Goal: Find contact information: Find contact information

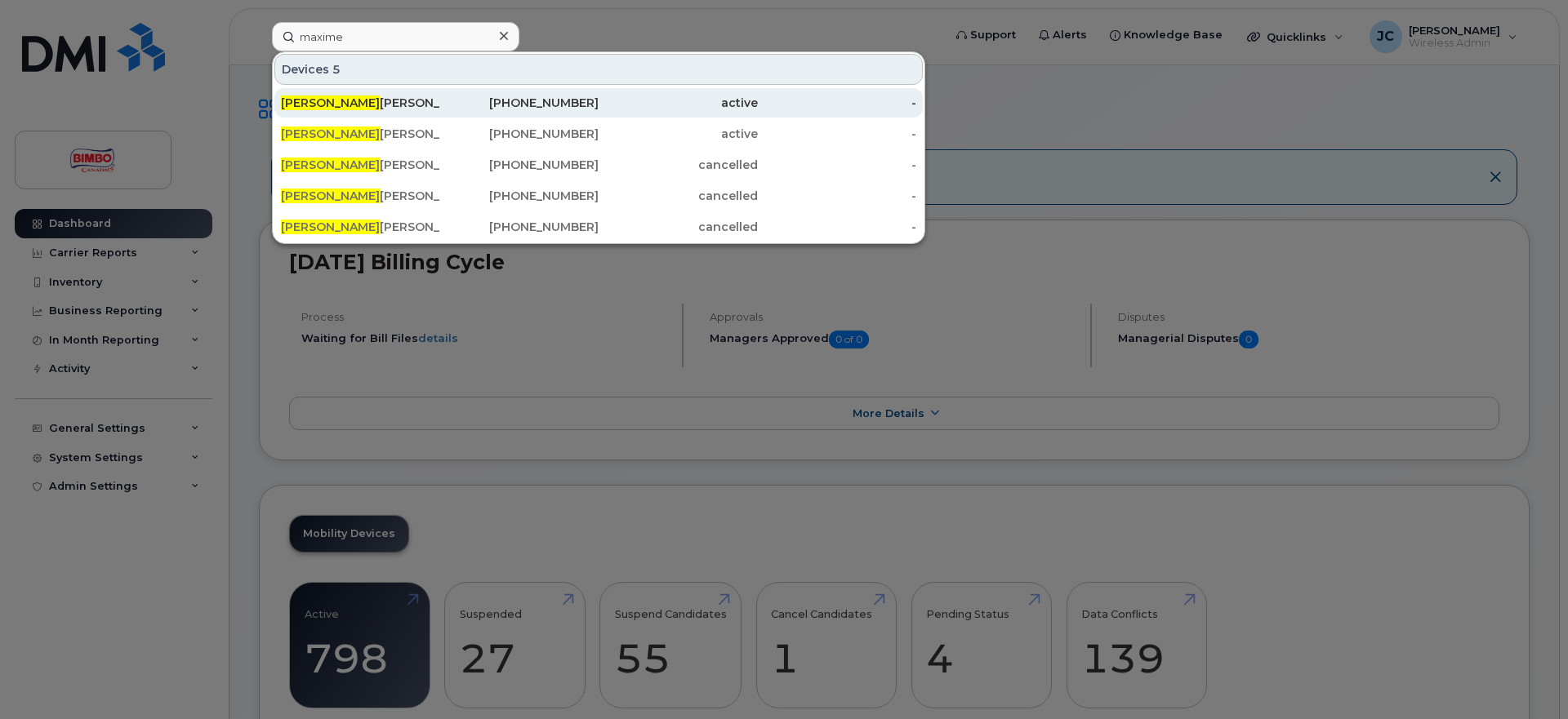
type input "maxime"
click at [348, 96] on div "Maxime Rivard" at bounding box center [360, 103] width 160 height 16
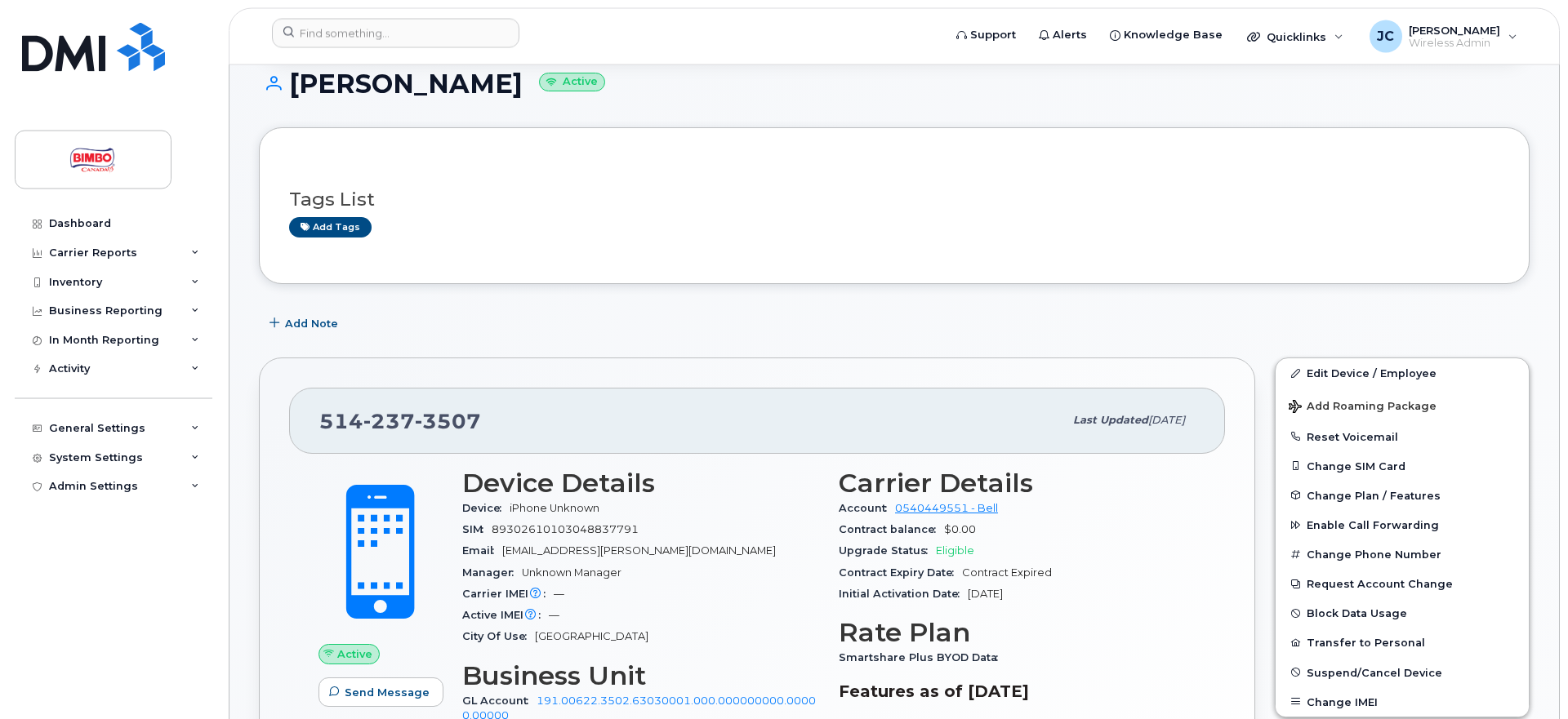
scroll to position [83, 0]
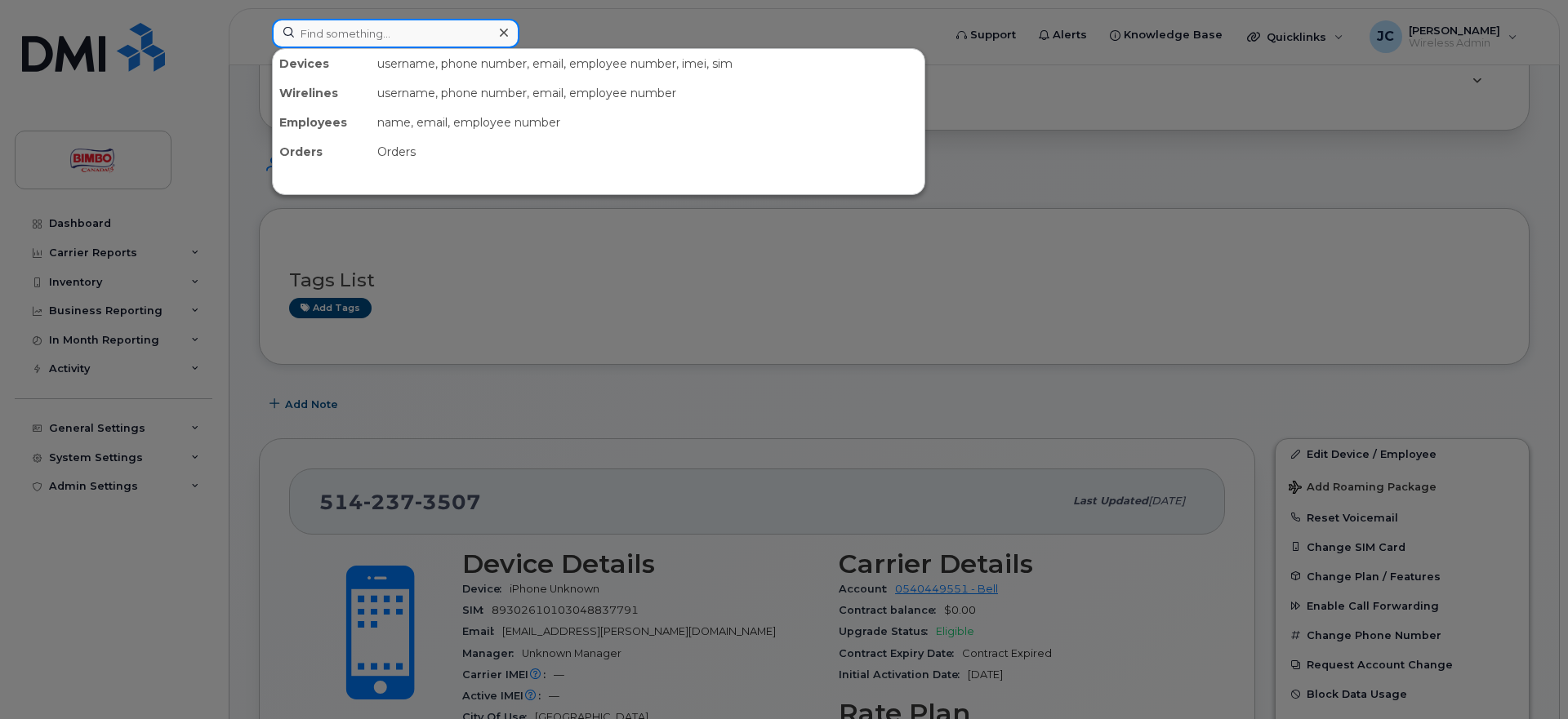
click at [429, 33] on input at bounding box center [395, 34] width 247 height 29
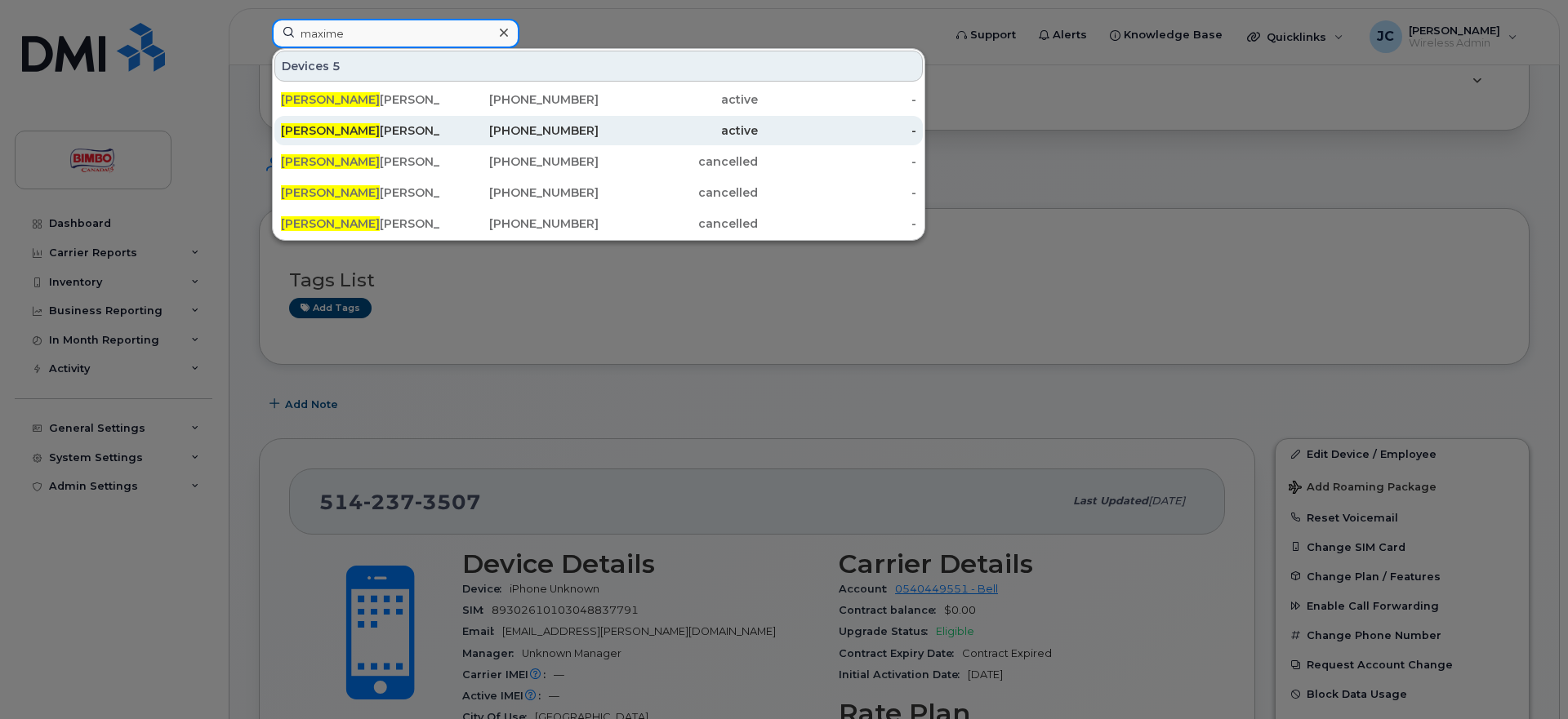
type input "maxime"
click at [328, 131] on div "Maxime Rivard" at bounding box center [360, 130] width 160 height 16
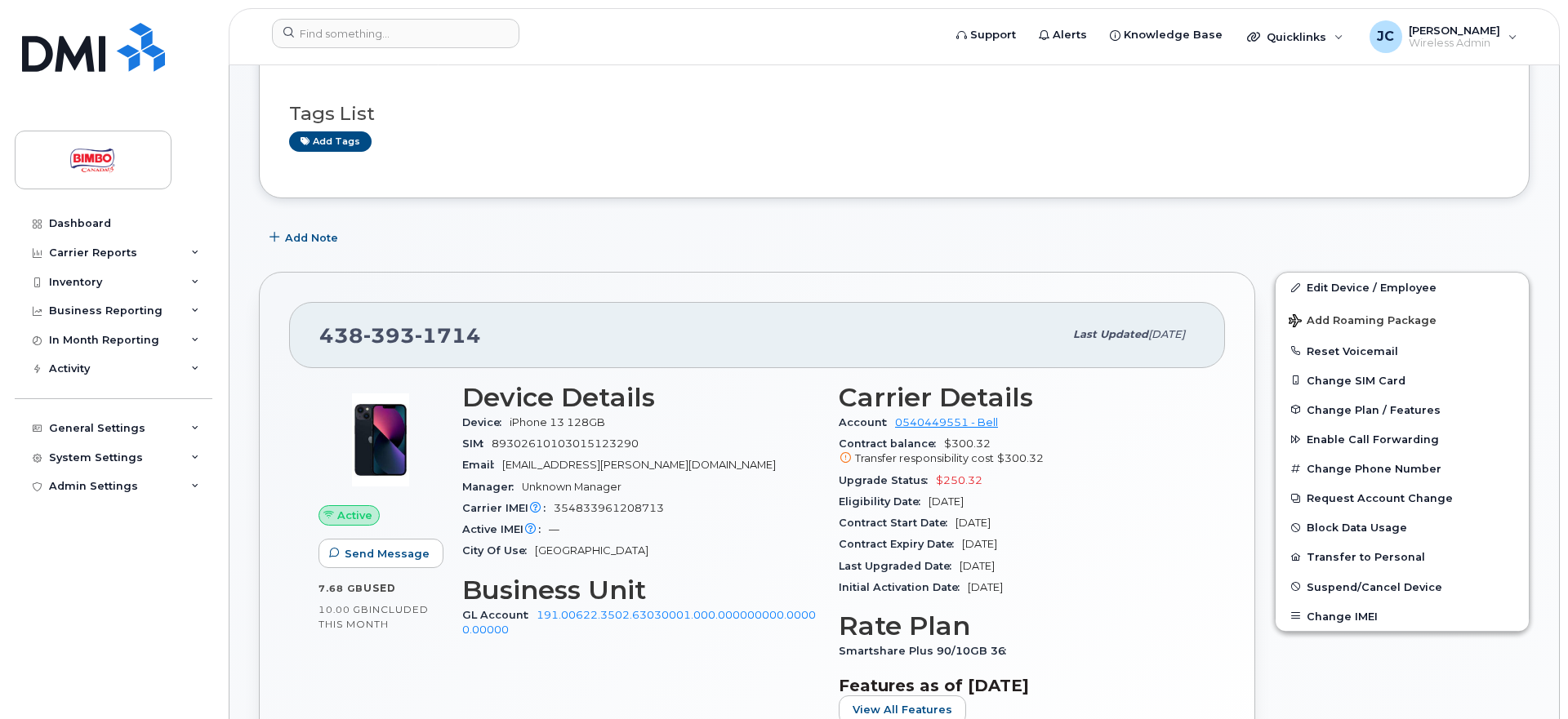
scroll to position [333, 0]
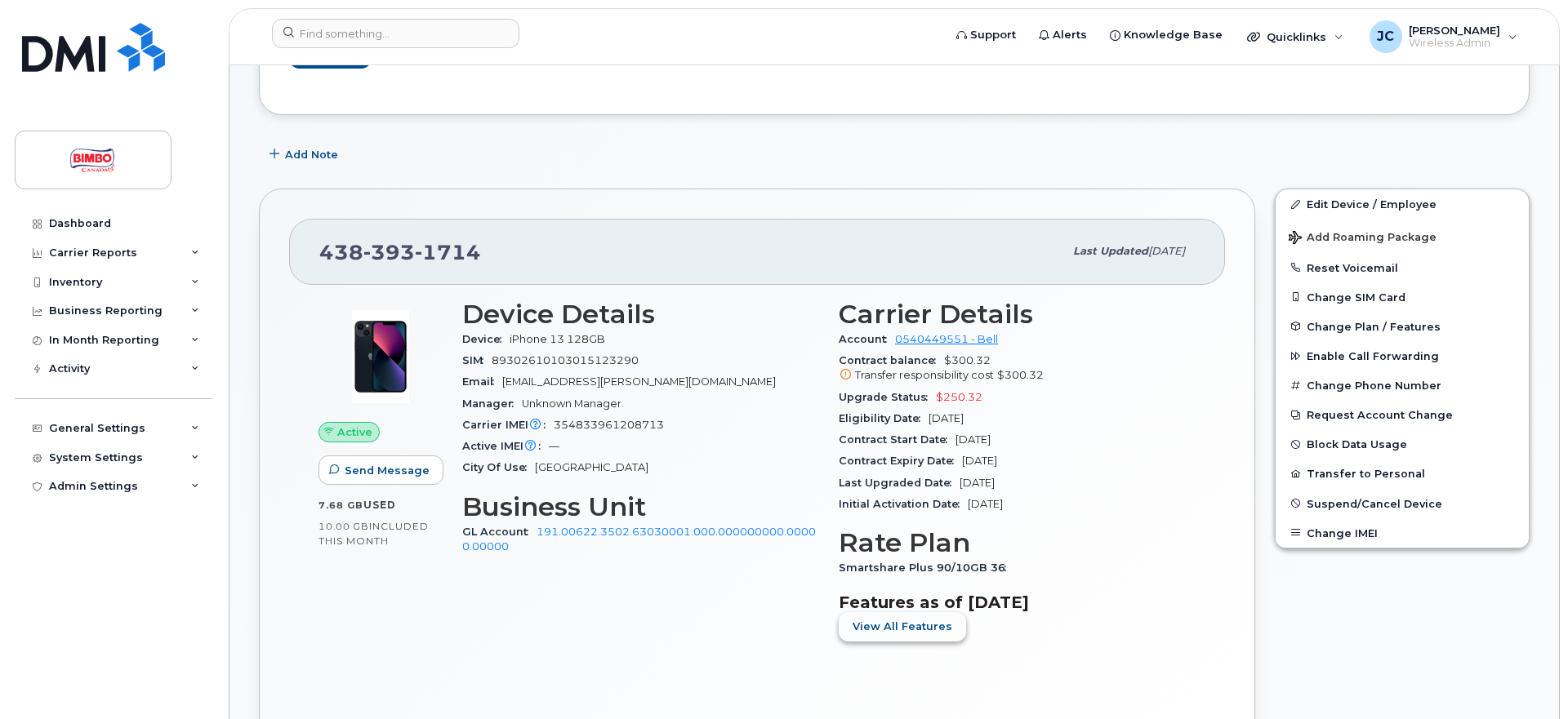
click at [903, 622] on span "View All Features" at bounding box center [902, 626] width 99 height 15
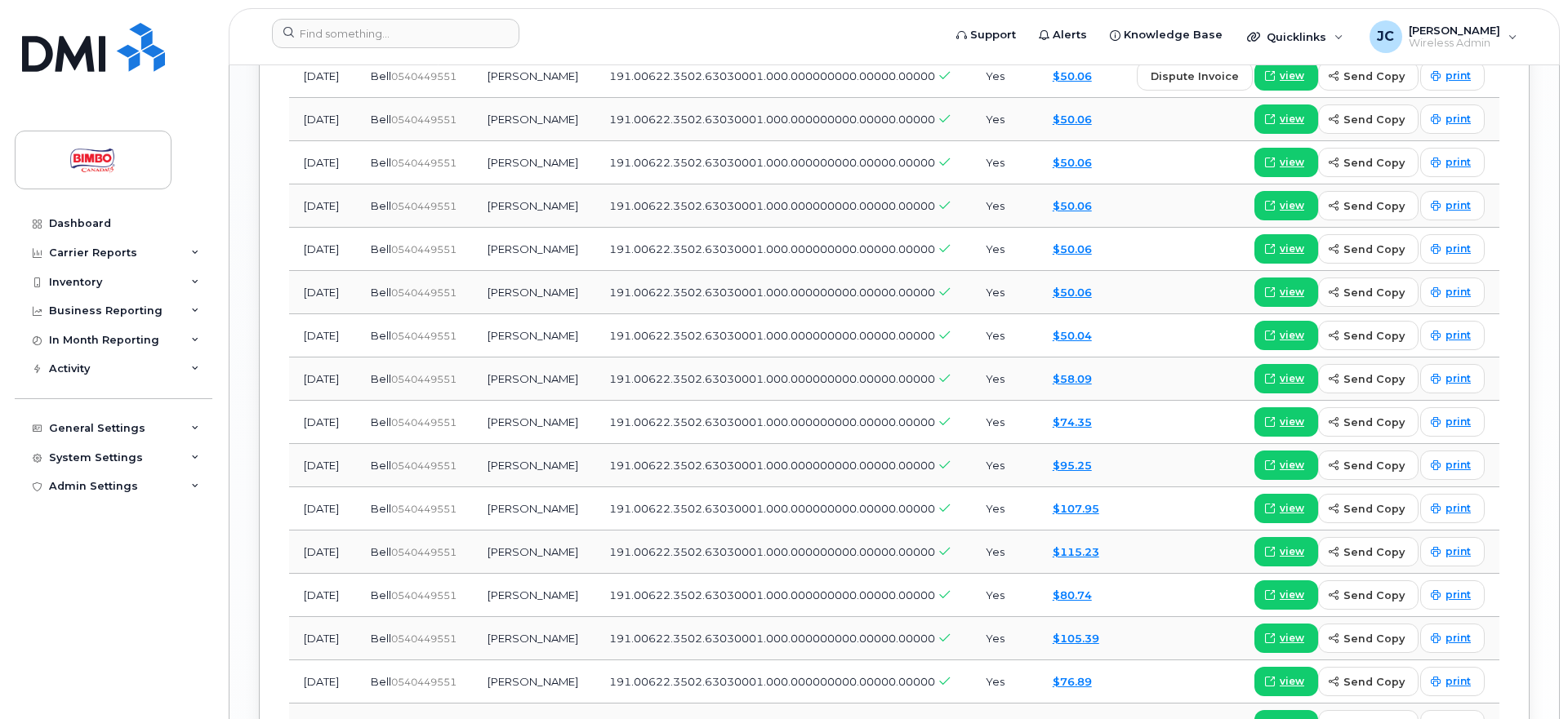
scroll to position [1460, 0]
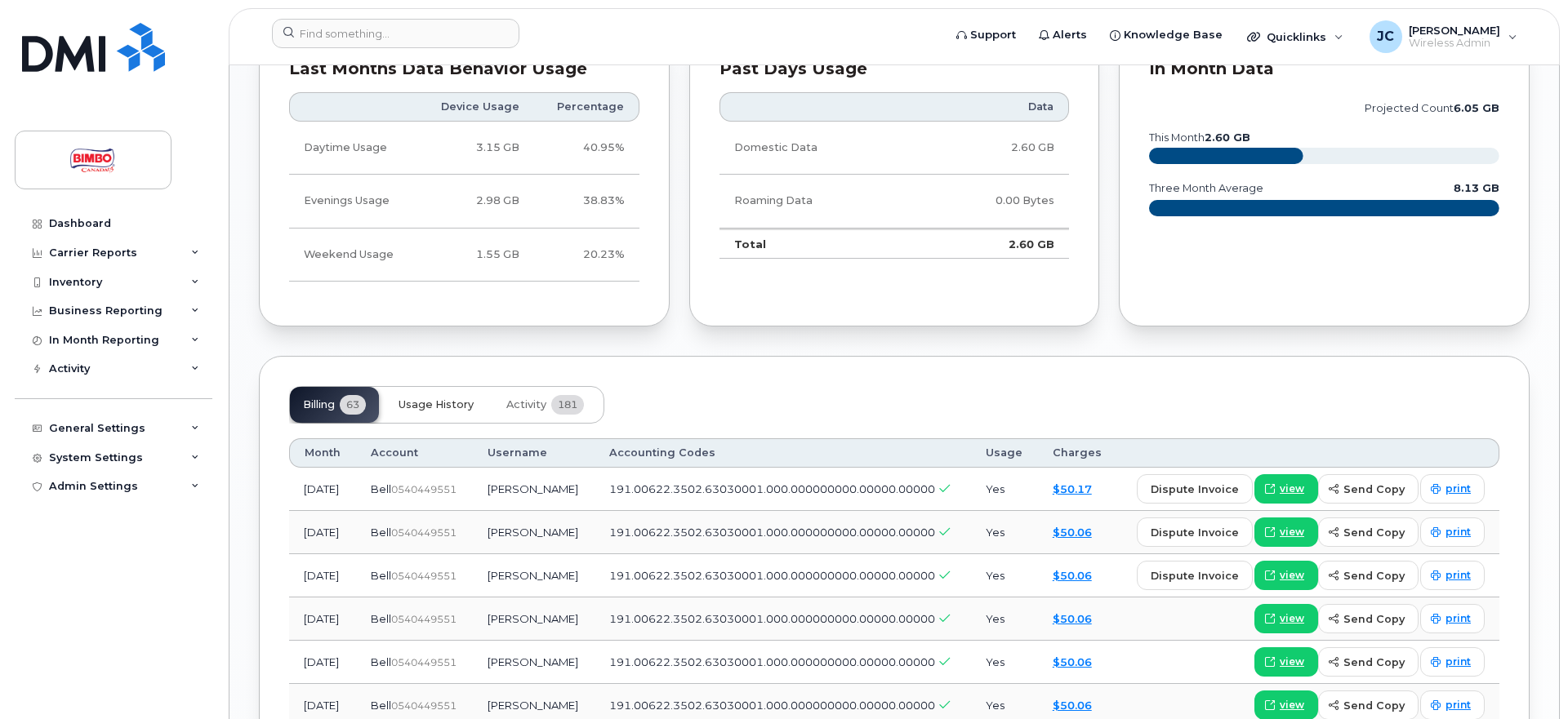
click at [435, 411] on button "Usage History" at bounding box center [436, 405] width 101 height 36
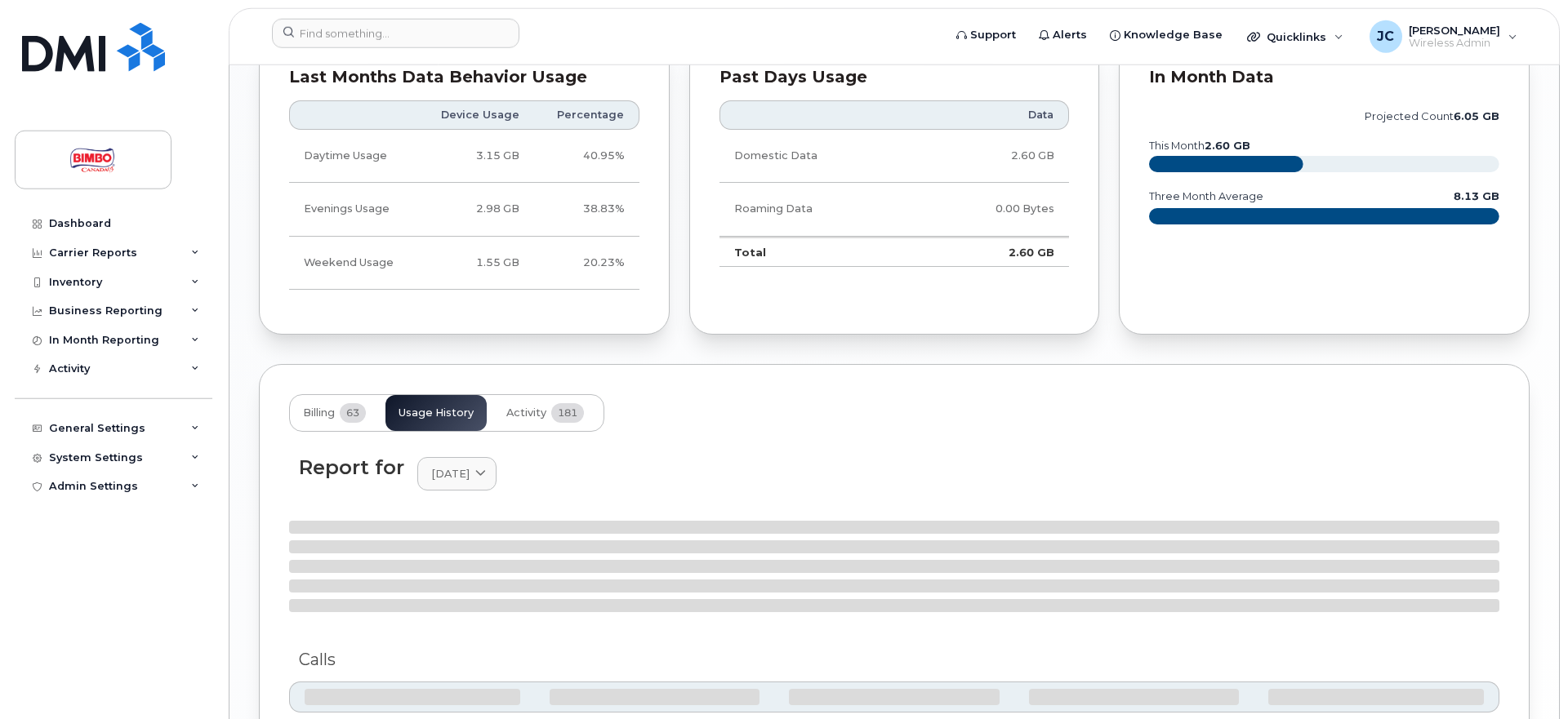
scroll to position [1481, 0]
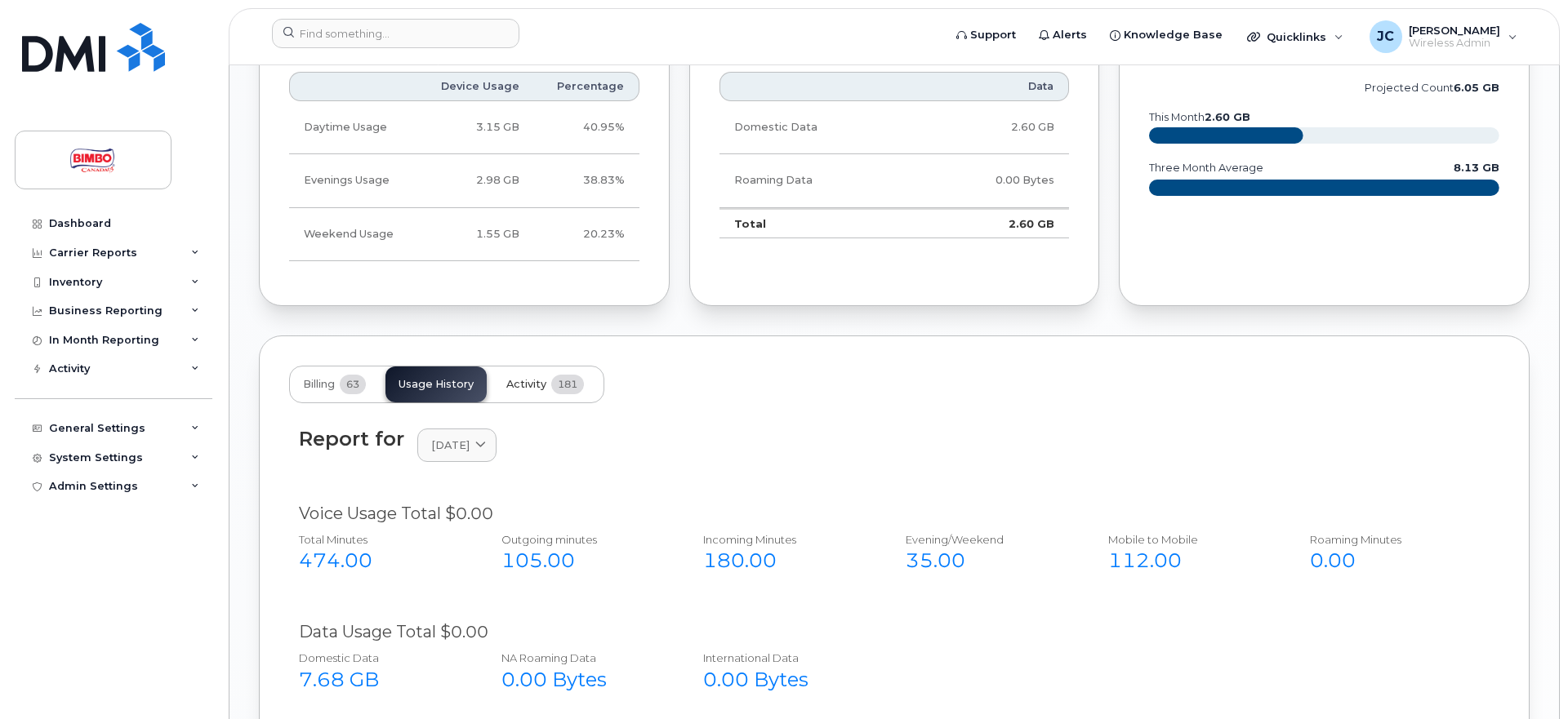
click at [538, 386] on span "Activity" at bounding box center [526, 385] width 40 height 13
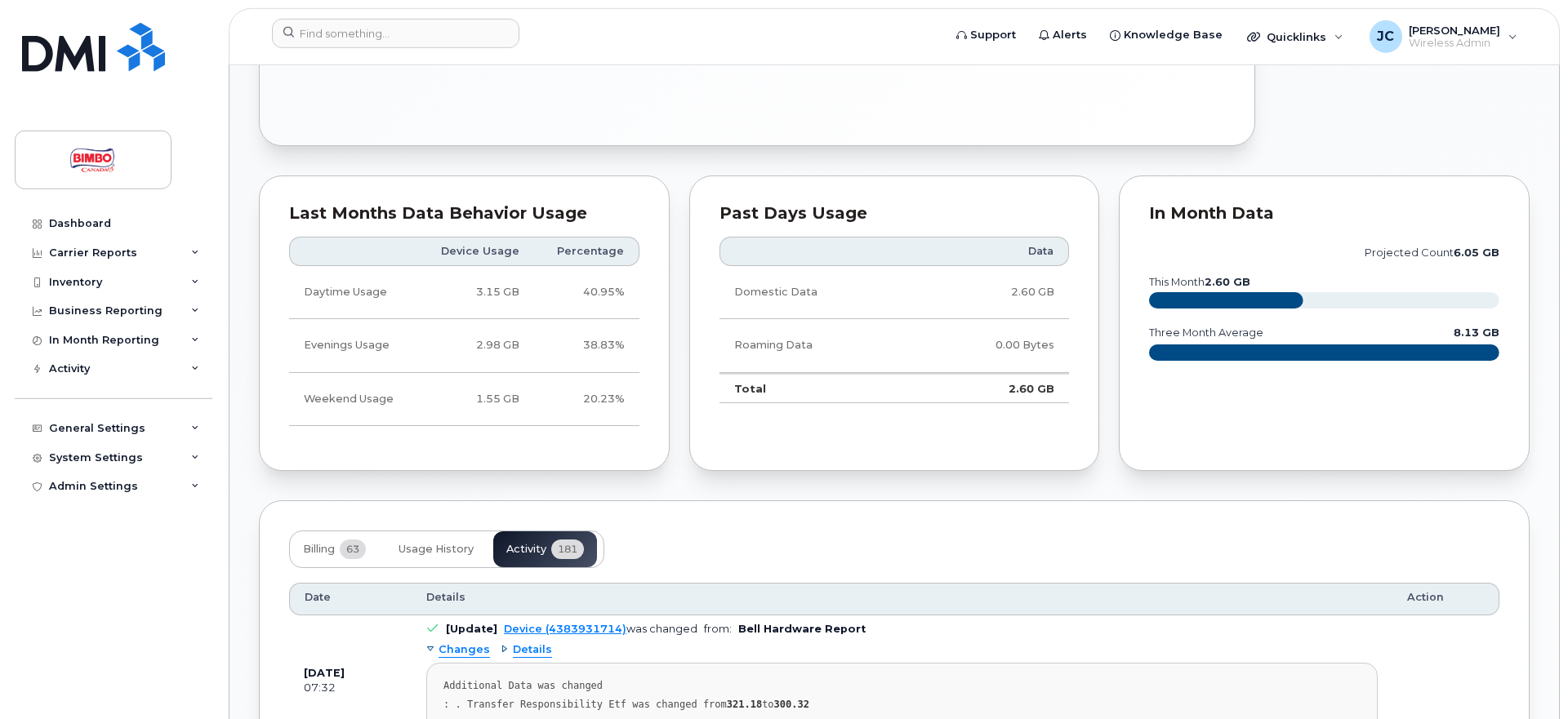
scroll to position [1397, 0]
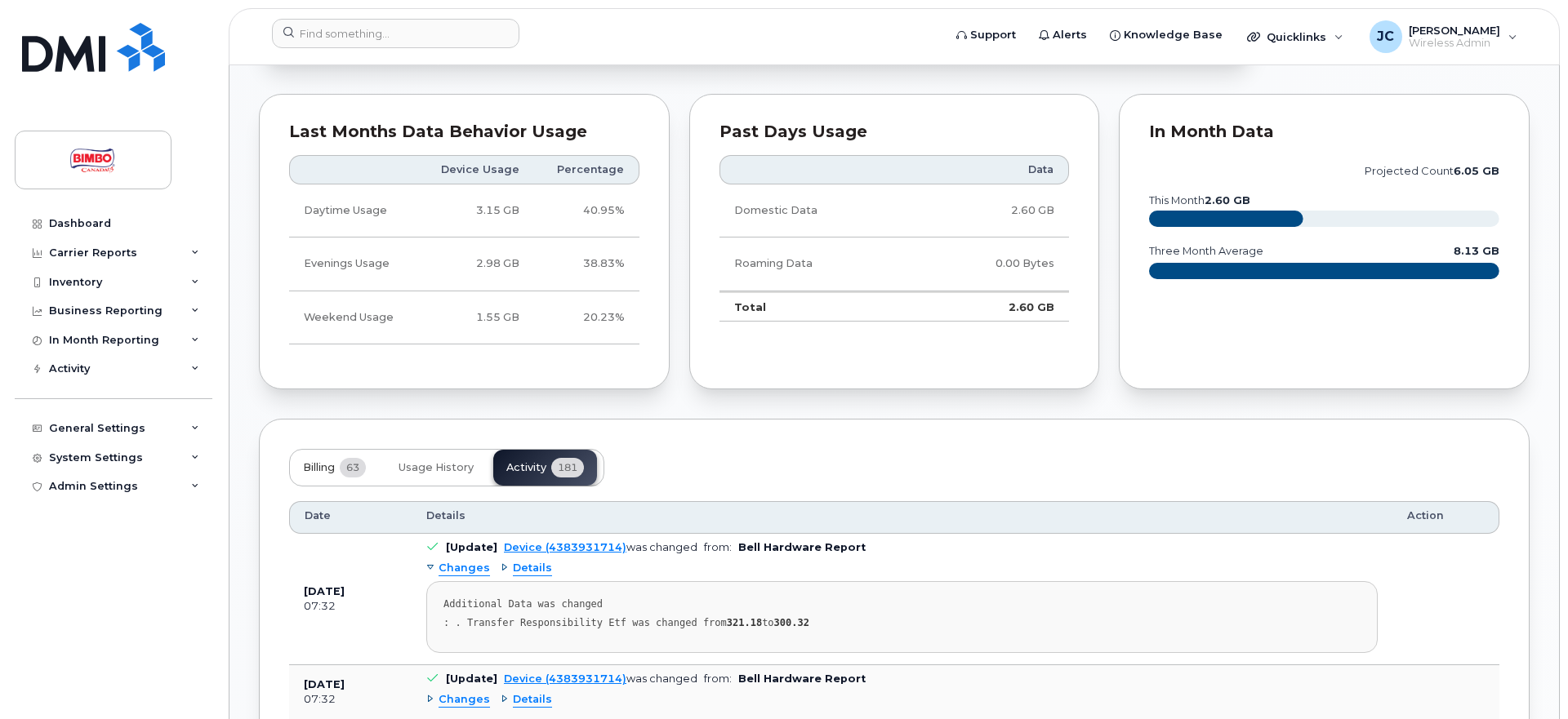
click at [335, 477] on button "Billing 63" at bounding box center [335, 467] width 89 height 36
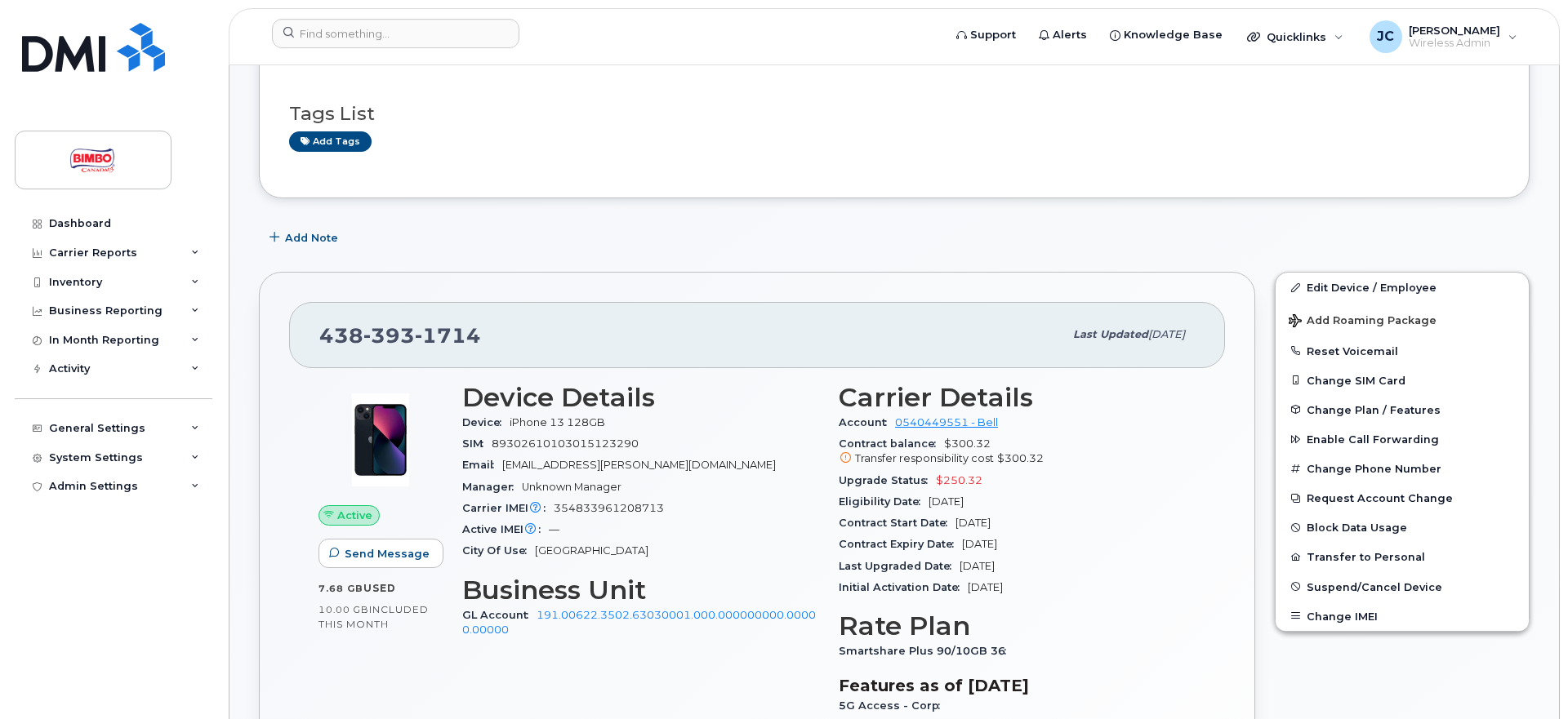
scroll to position [0, 0]
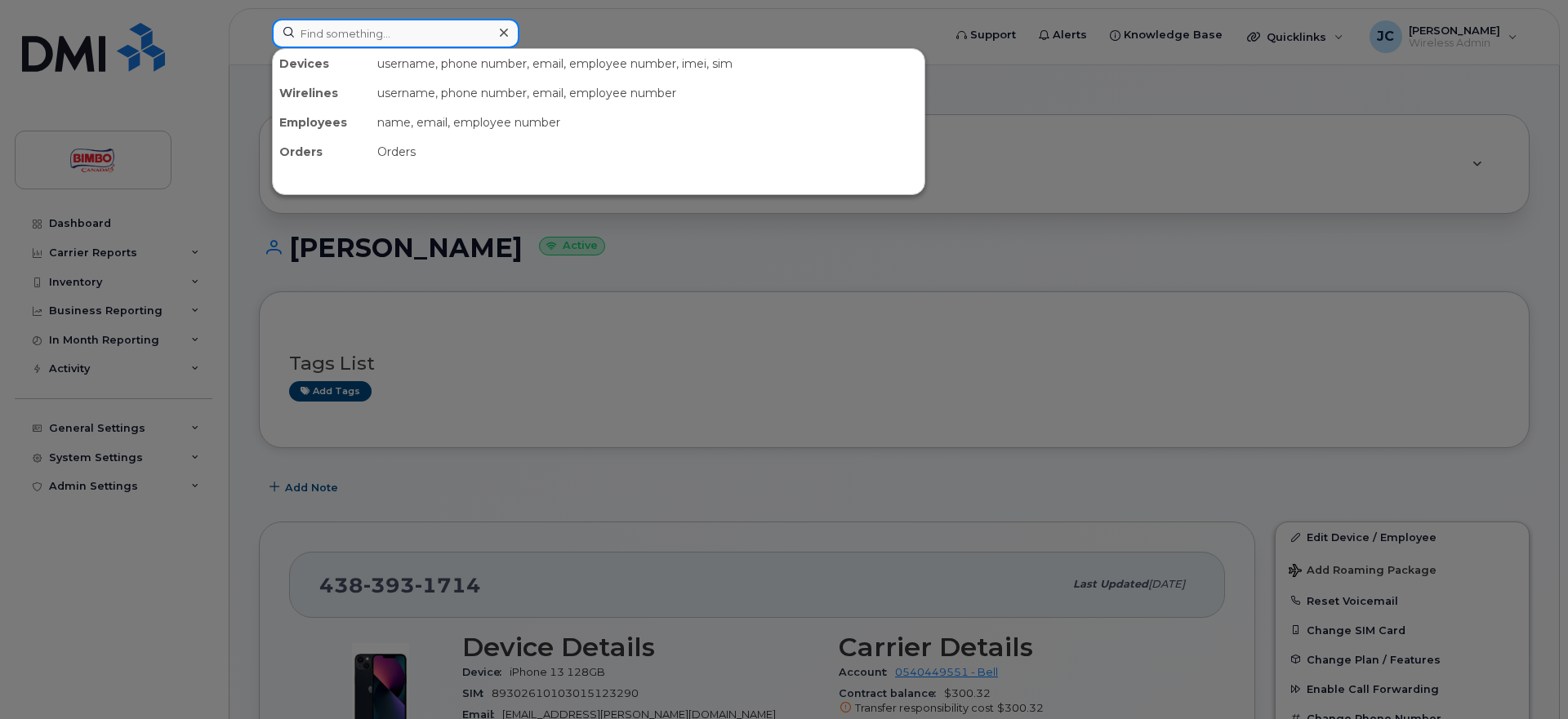
click at [390, 31] on input at bounding box center [395, 34] width 247 height 29
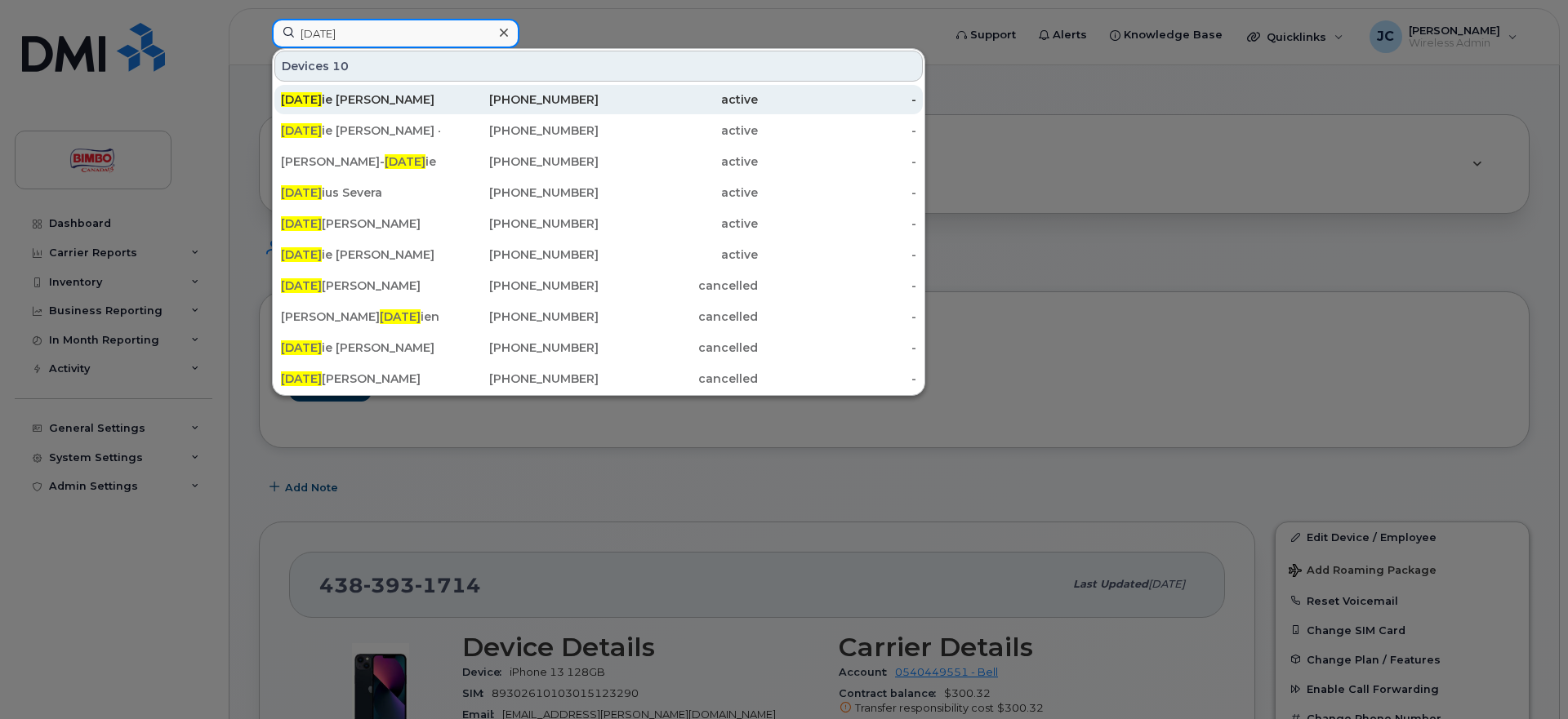
type input "jul"
click at [347, 102] on div "Jul ie Lajeunesse" at bounding box center [360, 99] width 160 height 16
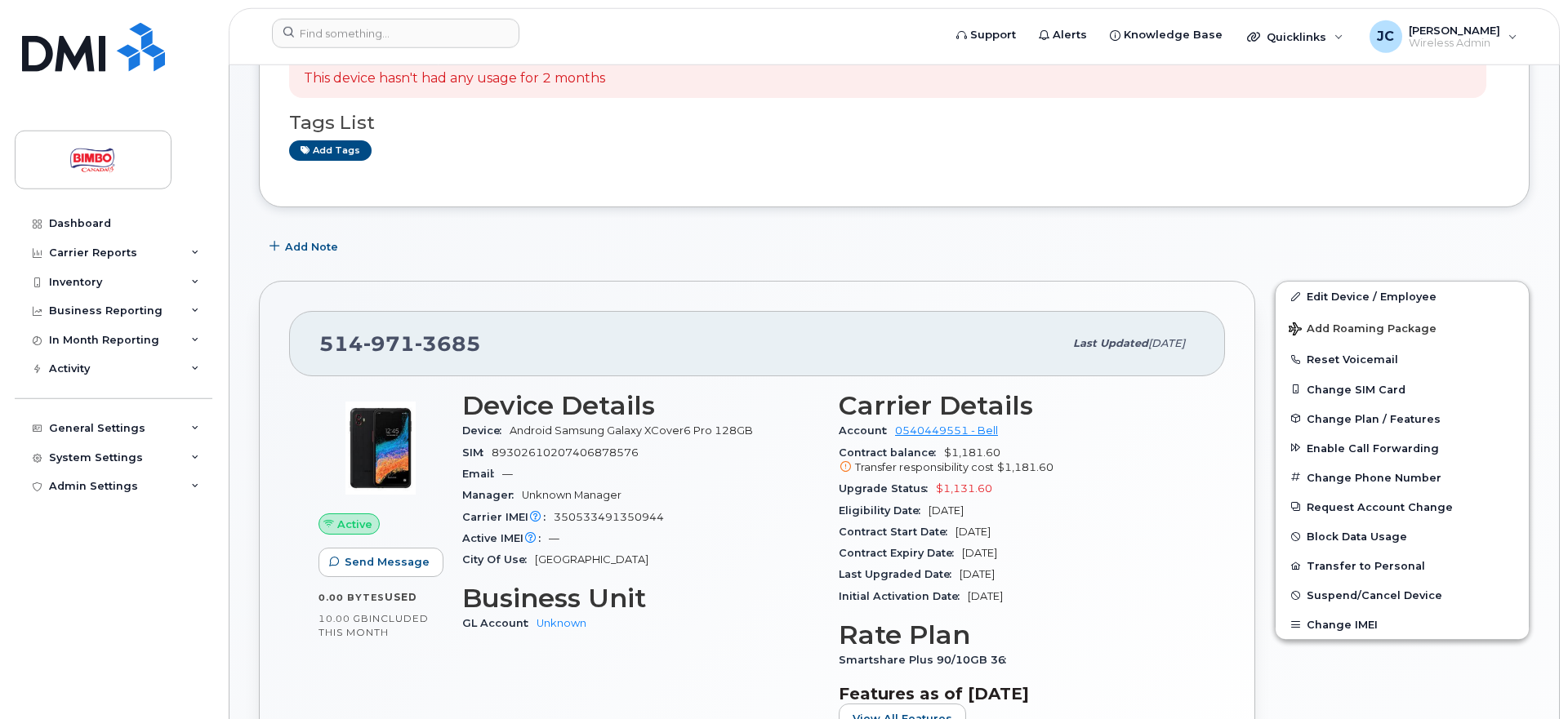
scroll to position [167, 0]
drag, startPoint x: 499, startPoint y: 341, endPoint x: 323, endPoint y: 341, distance: 176.0
click at [323, 341] on div "[PHONE_NUMBER]" at bounding box center [691, 342] width 744 height 35
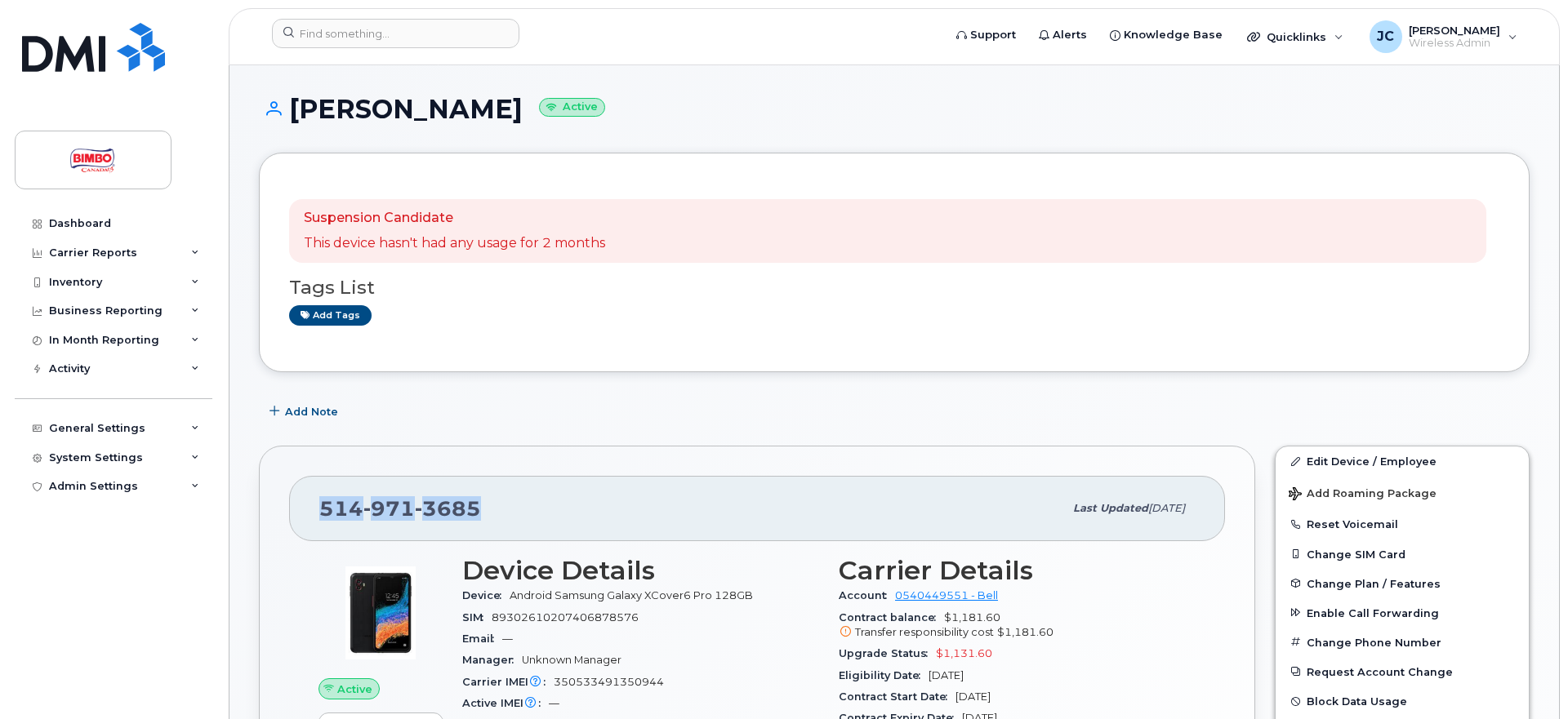
drag, startPoint x: 295, startPoint y: 108, endPoint x: 517, endPoint y: 105, distance: 222.0
click at [517, 105] on h1 "[PERSON_NAME] Active" at bounding box center [894, 108] width 1271 height 28
copy h1 "[PERSON_NAME]"
